Goal: Check status: Check status

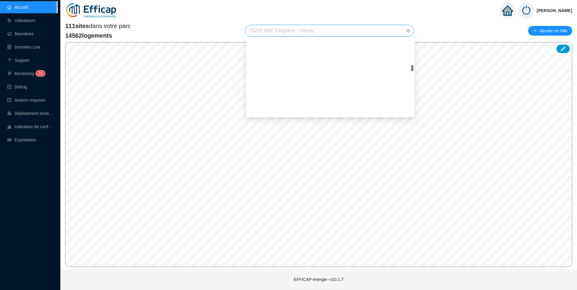
scroll to position [387, 0]
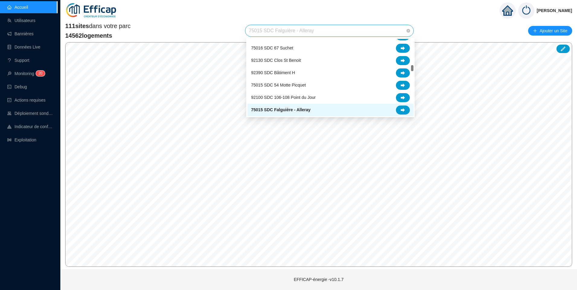
drag, startPoint x: 335, startPoint y: 28, endPoint x: 159, endPoint y: 32, distance: 176.5
click at [159, 32] on div "111 sites dans votre parc 14562 logements 75015 SDC Falguière - Alleray Ajouter…" at bounding box center [318, 31] width 507 height 18
click at [271, 33] on span "75015 SDC Falguière - Alleray" at bounding box center [329, 30] width 161 height 11
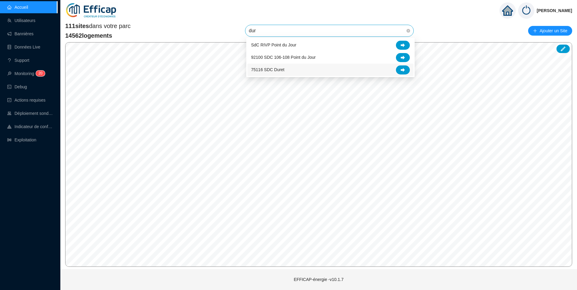
scroll to position [0, 0]
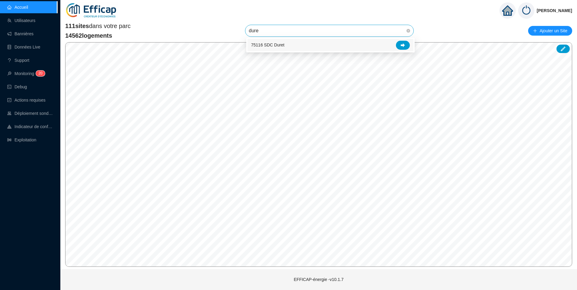
type input "duret"
click at [293, 47] on div "75116 SDC Duret" at bounding box center [330, 45] width 159 height 9
click at [291, 32] on span "75116 SDC Duret" at bounding box center [329, 30] width 161 height 11
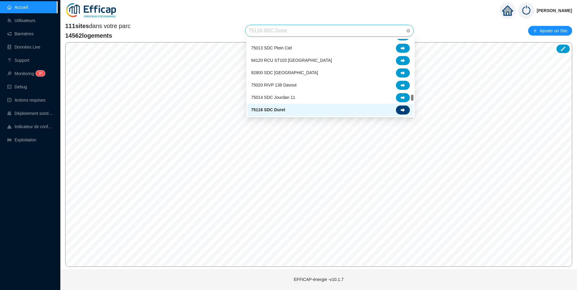
click at [403, 113] on div at bounding box center [403, 110] width 14 height 9
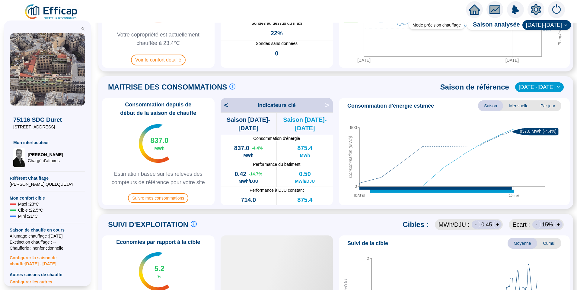
scroll to position [211, 0]
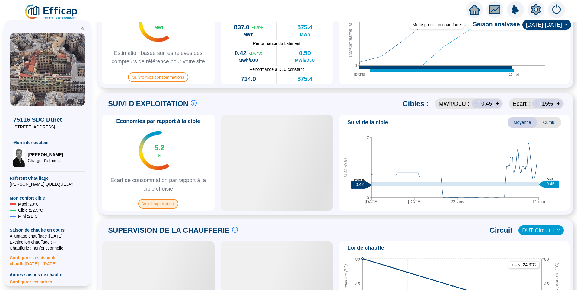
click at [157, 202] on span "Voir l'exploitation" at bounding box center [158, 204] width 40 height 10
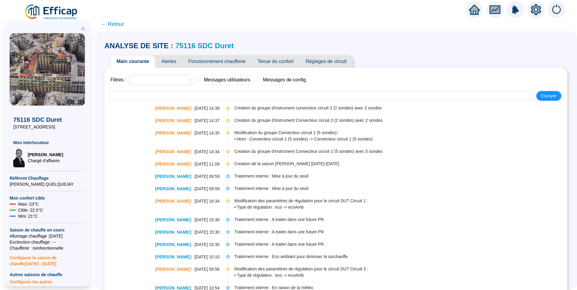
click at [209, 62] on span "Fonctionnement chaufferie" at bounding box center [216, 61] width 69 height 12
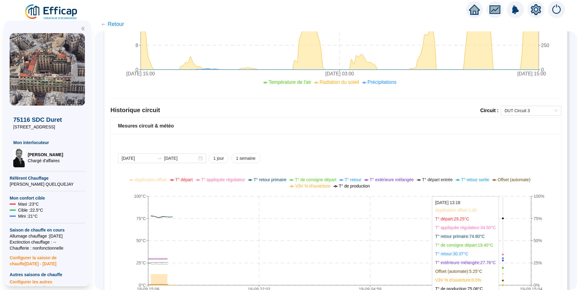
scroll to position [411, 0]
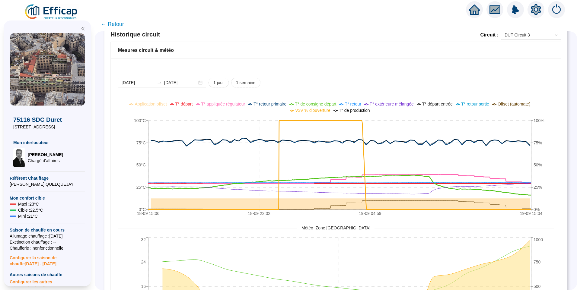
click at [311, 110] on span "V3V % d'ouverture" at bounding box center [312, 110] width 35 height 5
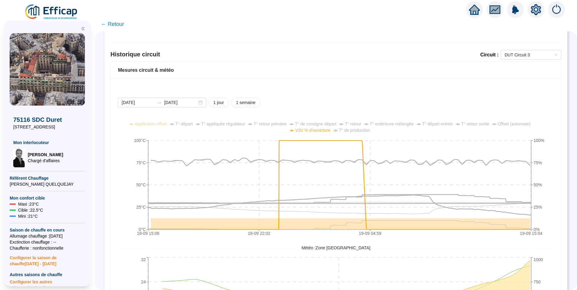
scroll to position [381, 0]
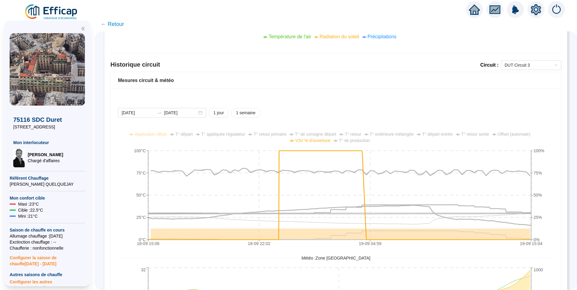
click at [533, 9] on icon "setting" at bounding box center [535, 10] width 10 height 10
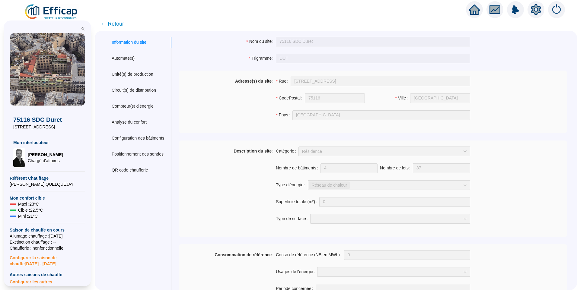
click at [119, 27] on span "← Retour" at bounding box center [112, 24] width 23 height 8
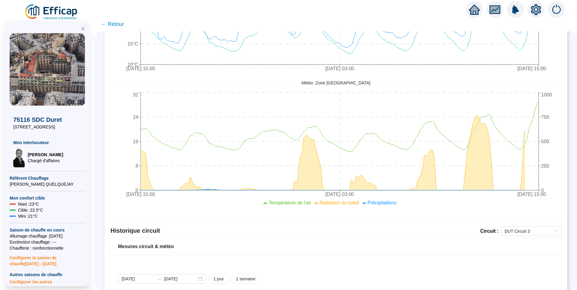
scroll to position [260, 0]
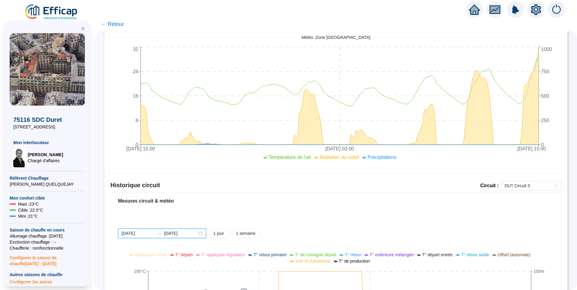
click at [152, 233] on input "[DATE]" at bounding box center [138, 233] width 33 height 6
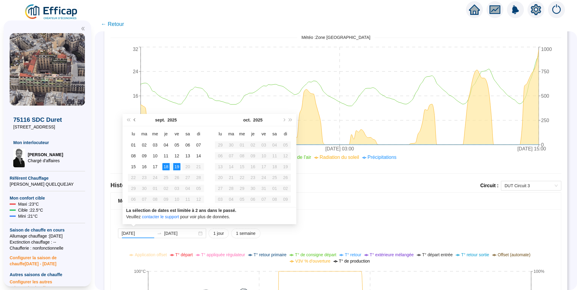
click at [136, 121] on button "Mois précédent (PageUp)" at bounding box center [134, 120] width 7 height 12
type input "[DATE]"
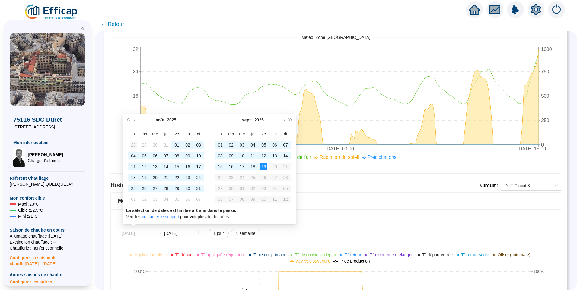
click at [135, 144] on div "28" at bounding box center [133, 144] width 7 height 7
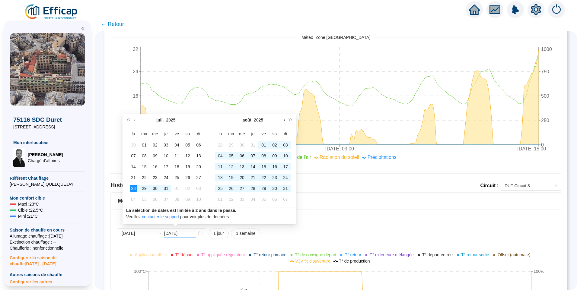
click at [284, 121] on button "Mois suivant (PageDown)" at bounding box center [283, 120] width 7 height 12
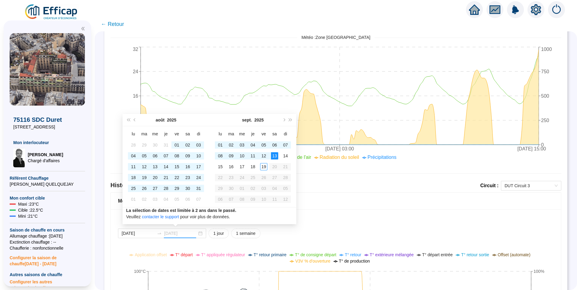
type input "[DATE]"
click at [264, 168] on div "19" at bounding box center [263, 166] width 7 height 7
